Goal: Information Seeking & Learning: Find specific fact

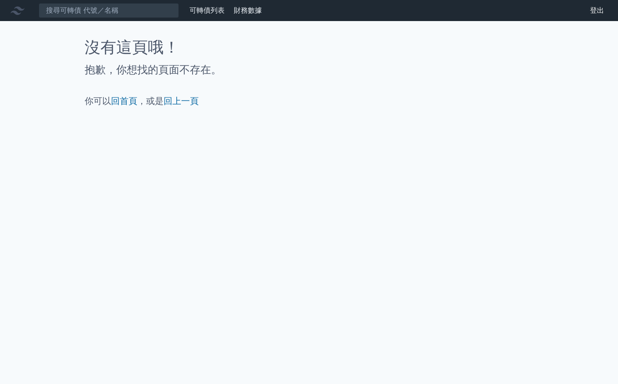
click at [18, 14] on icon at bounding box center [18, 11] width 14 height 8
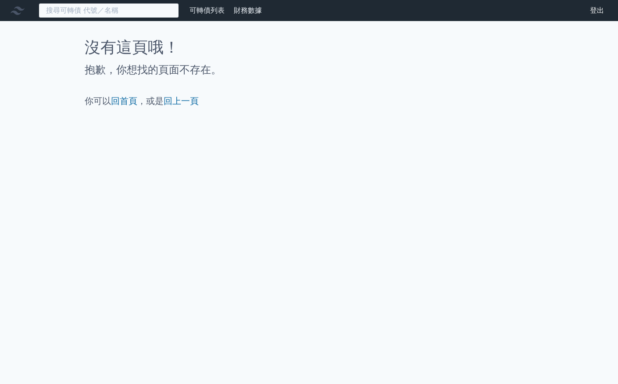
click at [80, 11] on input at bounding box center [109, 10] width 140 height 15
paste input "撼訊"
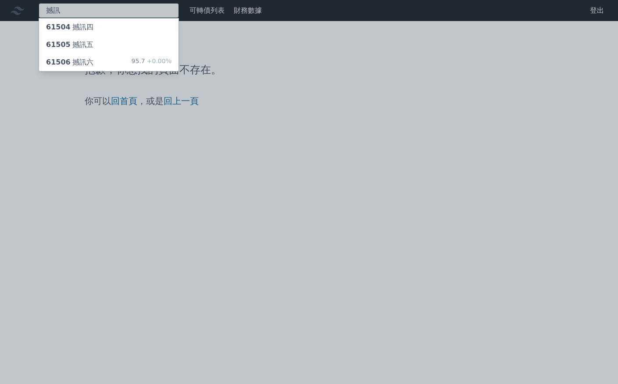
type input "撼訊"
click at [83, 64] on div "61506 撼訊六" at bounding box center [69, 62] width 47 height 11
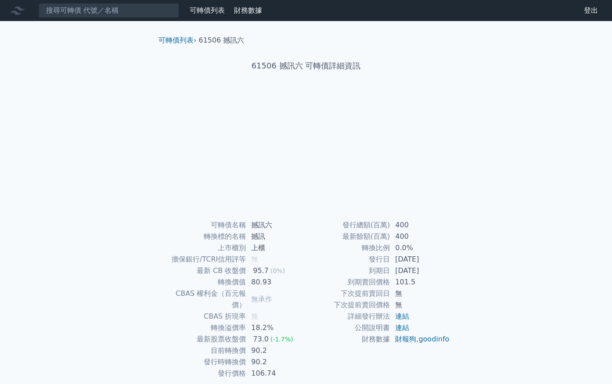
scroll to position [22, 0]
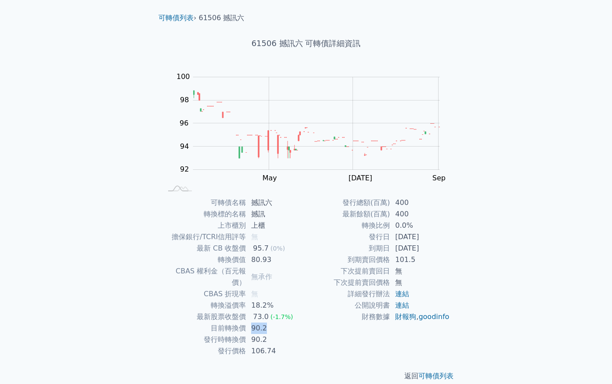
click at [252, 323] on td "90.2" at bounding box center [276, 328] width 60 height 11
drag, startPoint x: 252, startPoint y: 316, endPoint x: 266, endPoint y: 315, distance: 13.6
click at [253, 323] on td "90.2" at bounding box center [276, 328] width 60 height 11
drag, startPoint x: 266, startPoint y: 315, endPoint x: 253, endPoint y: 315, distance: 13.2
click at [253, 323] on td "90.2" at bounding box center [276, 328] width 60 height 11
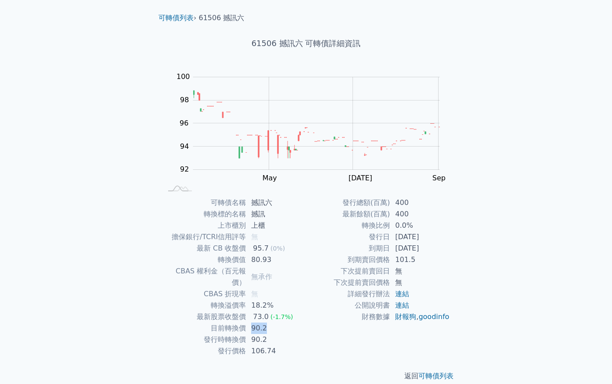
click at [264, 323] on td "90.2" at bounding box center [276, 328] width 60 height 11
drag, startPoint x: 436, startPoint y: 248, endPoint x: 425, endPoint y: 247, distance: 11.0
click at [400, 244] on td "[DATE]" at bounding box center [420, 248] width 60 height 11
click at [425, 247] on td "[DATE]" at bounding box center [420, 248] width 60 height 11
drag, startPoint x: 436, startPoint y: 250, endPoint x: 383, endPoint y: 241, distance: 53.9
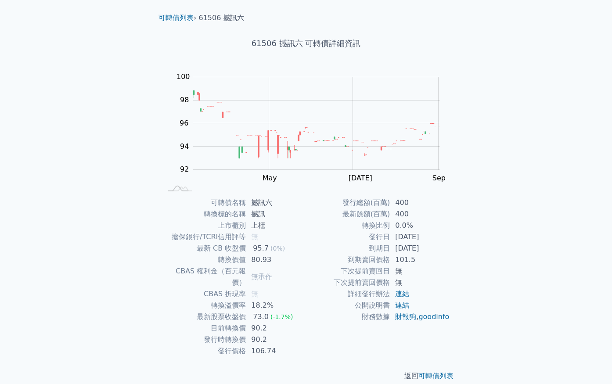
click at [383, 241] on tbody "發行總額(百萬) 400 最新餘額(百萬) 400 轉換比例 0.0% 發行日 [DATE] 到期日 [DATE] 到期賣回價格 101.5 下次提前賣回日 …" at bounding box center [378, 260] width 144 height 126
drag, startPoint x: 411, startPoint y: 244, endPoint x: 430, endPoint y: 248, distance: 19.6
click at [411, 245] on td "[DATE]" at bounding box center [420, 248] width 60 height 11
click at [430, 248] on td "[DATE]" at bounding box center [420, 248] width 60 height 11
click at [427, 248] on td "[DATE]" at bounding box center [420, 248] width 60 height 11
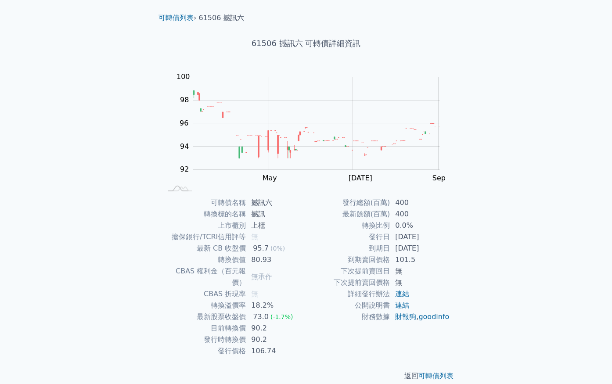
click at [435, 248] on td "[DATE]" at bounding box center [420, 248] width 60 height 11
click at [450, 251] on div "可轉債名稱 撼訊六 轉換標的名稱 撼訊 上市櫃別 上櫃 擔保銀行/TCRI信用評等 無 最新 CB 收盤價 95.7 (0%) 轉換價值 80.93 CBAS…" at bounding box center [305, 277] width 309 height 160
